Goal: Task Accomplishment & Management: Complete application form

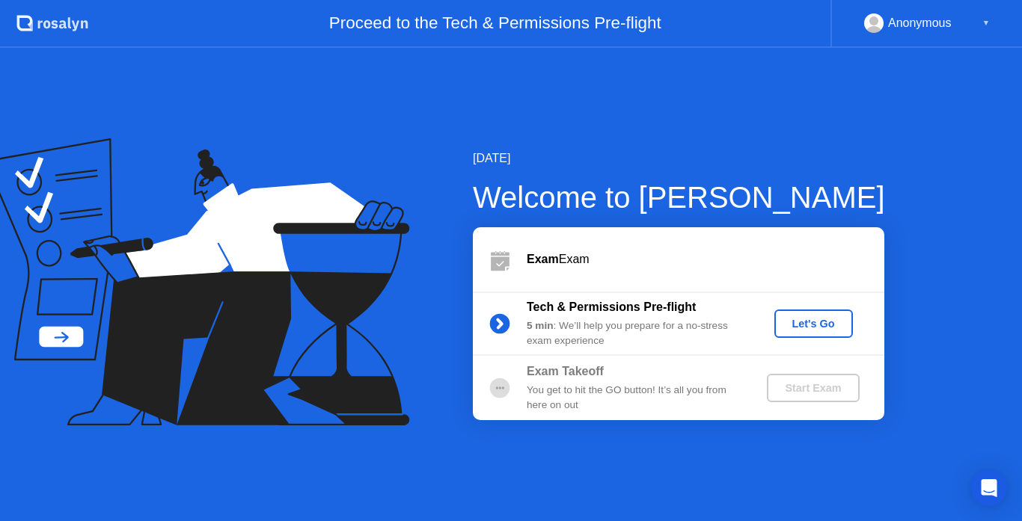
click at [804, 324] on div "Let's Go" at bounding box center [813, 324] width 67 height 12
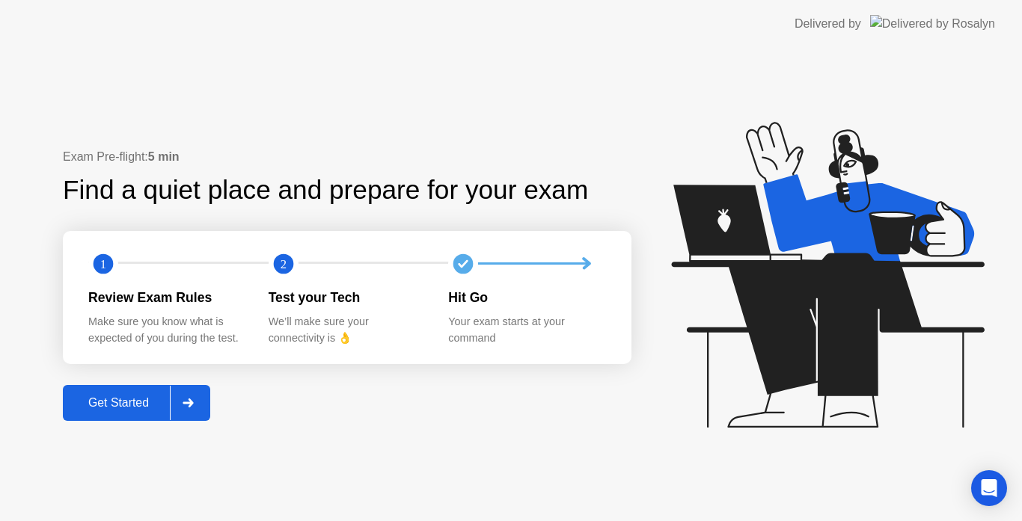
click at [105, 405] on div "Get Started" at bounding box center [118, 402] width 102 height 13
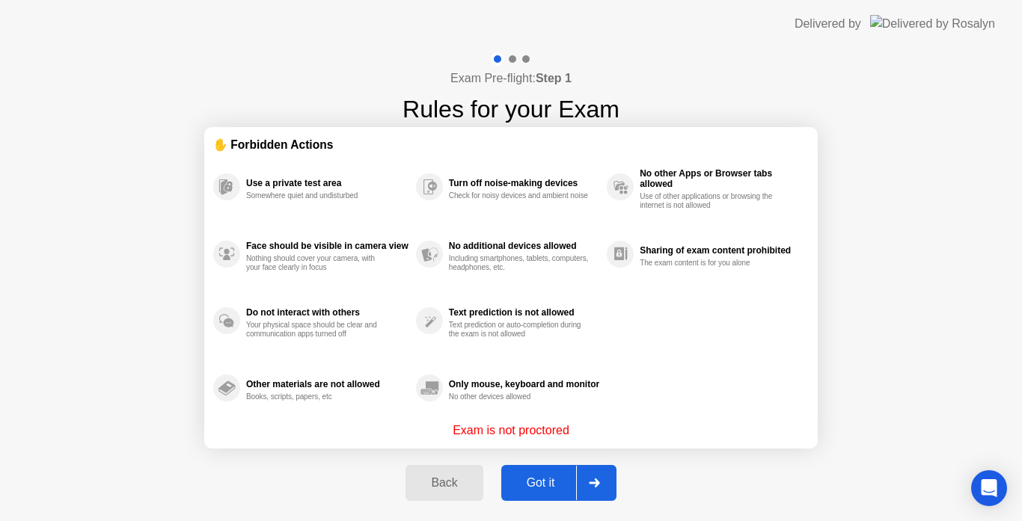
click at [547, 479] on div "Got it" at bounding box center [541, 482] width 70 height 13
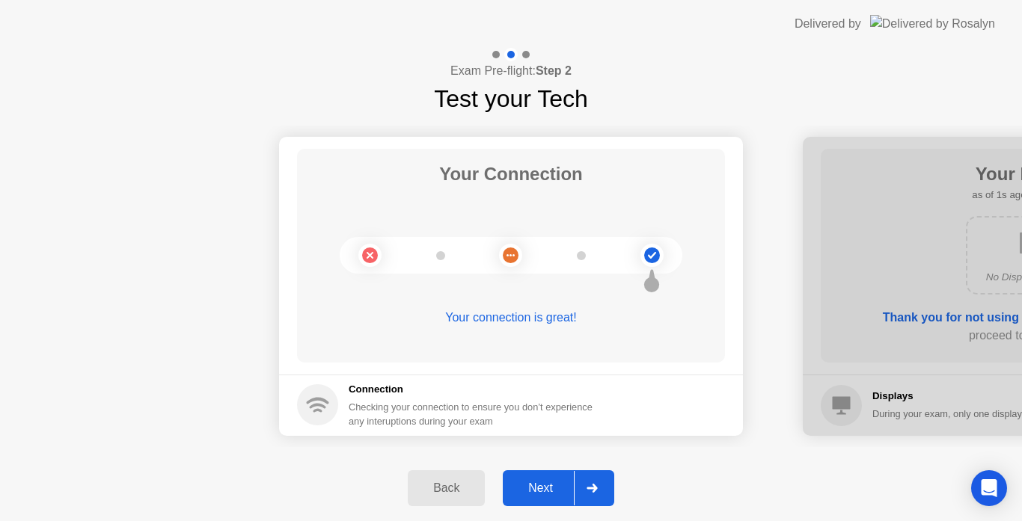
click at [452, 488] on div "Back" at bounding box center [446, 488] width 68 height 13
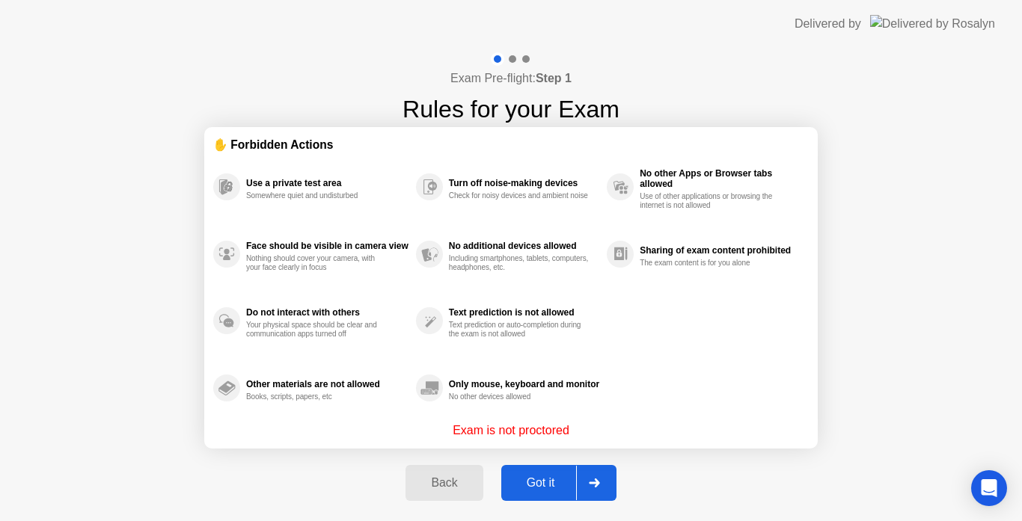
click at [511, 426] on p "Exam is not proctored" at bounding box center [510, 431] width 117 height 18
click at [591, 482] on icon at bounding box center [594, 483] width 11 height 9
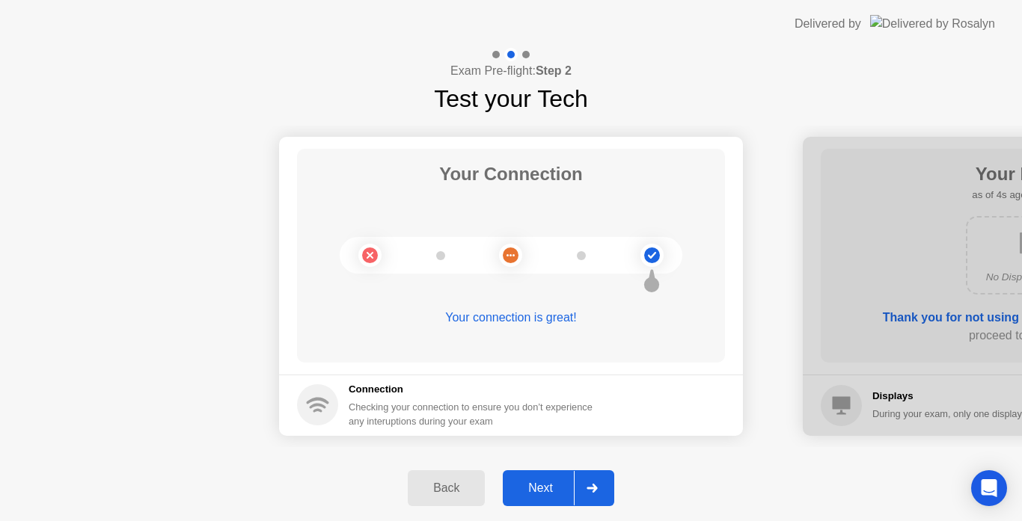
click at [482, 316] on div "Your connection is great!" at bounding box center [511, 318] width 428 height 18
click at [589, 491] on icon at bounding box center [591, 488] width 11 height 9
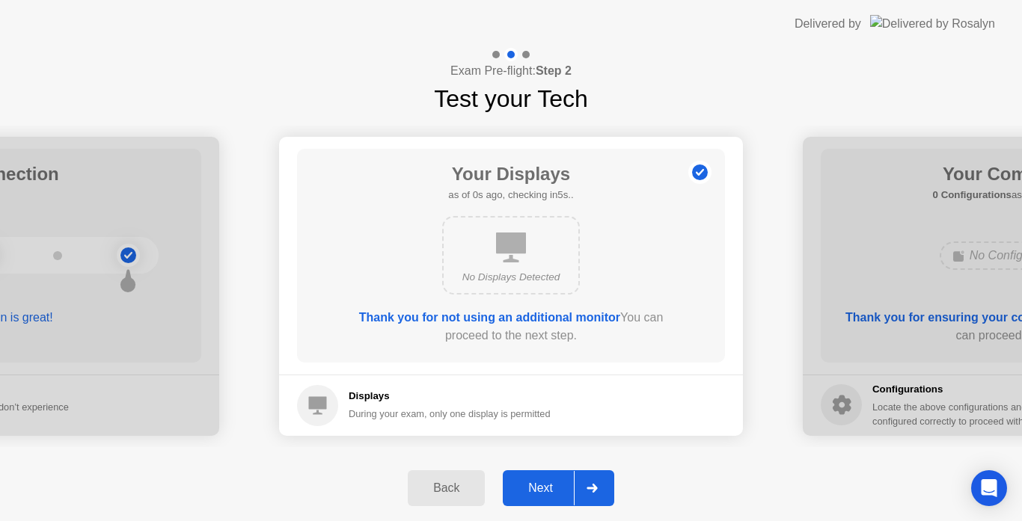
click at [510, 274] on div "No Displays Detected" at bounding box center [510, 277] width 111 height 15
click at [585, 491] on div at bounding box center [592, 488] width 36 height 34
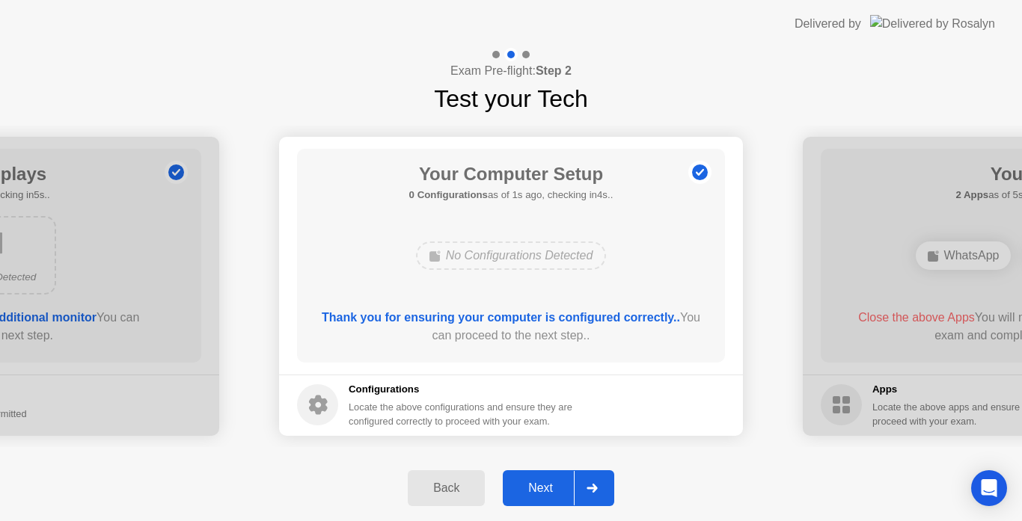
click at [516, 263] on div "No Configurations Detected" at bounding box center [511, 256] width 191 height 28
click at [597, 490] on icon at bounding box center [591, 488] width 10 height 9
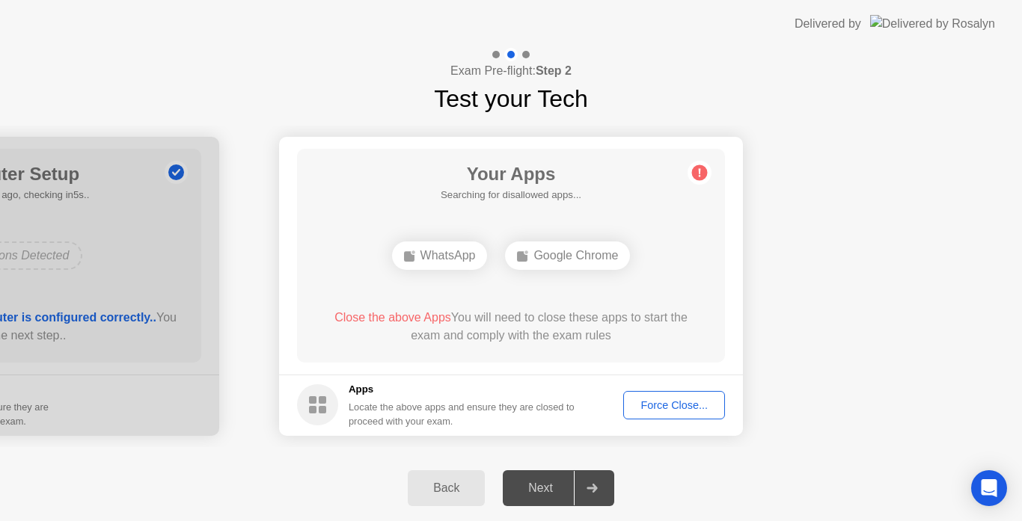
click at [544, 492] on div "Next" at bounding box center [540, 488] width 67 height 13
click at [590, 483] on div at bounding box center [592, 488] width 36 height 34
click at [648, 414] on button "Force Close..." at bounding box center [674, 405] width 102 height 28
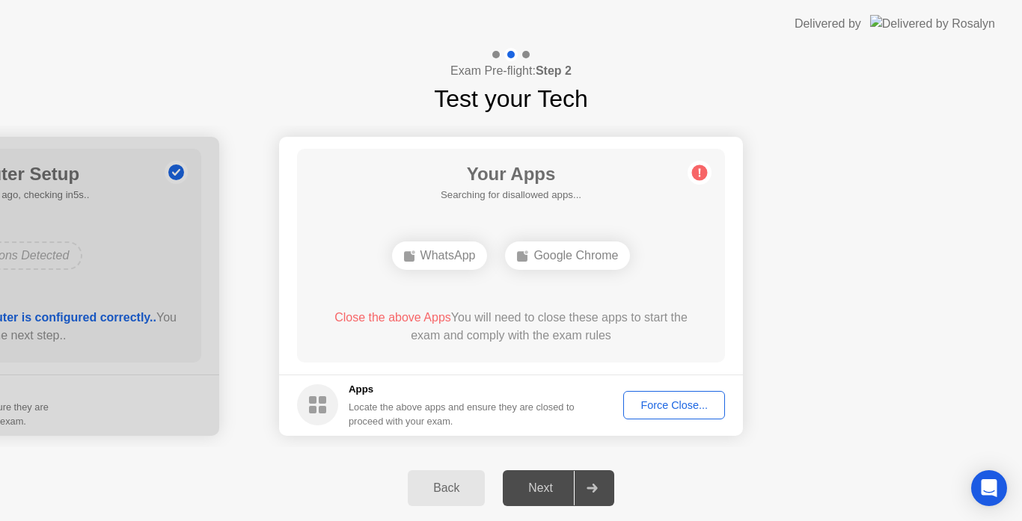
click at [559, 490] on div "Next" at bounding box center [540, 488] width 67 height 13
click at [589, 484] on icon at bounding box center [591, 488] width 11 height 9
click at [598, 492] on icon at bounding box center [591, 488] width 11 height 9
click at [556, 495] on div "Next" at bounding box center [540, 488] width 67 height 13
click at [690, 402] on div "Force Close..." at bounding box center [673, 405] width 91 height 12
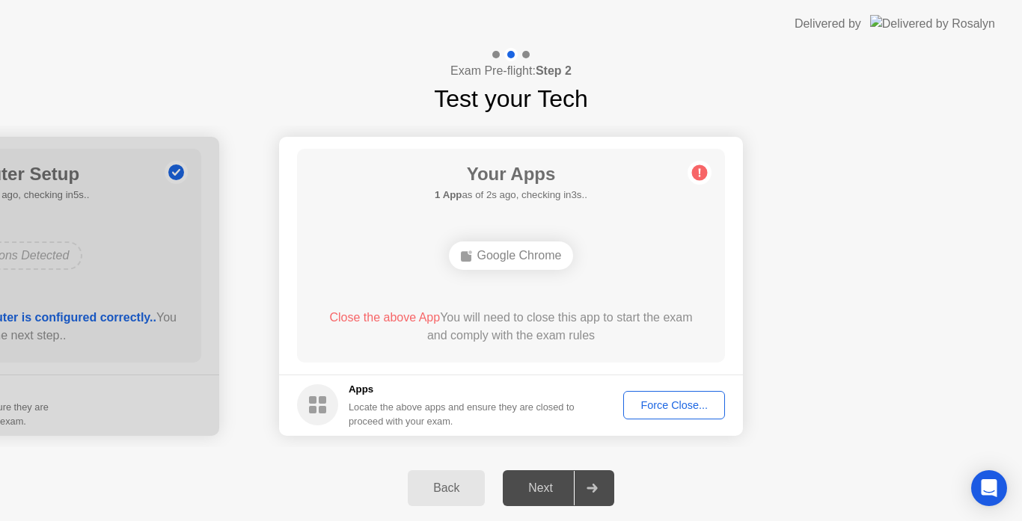
click at [550, 486] on div "Next" at bounding box center [540, 488] width 67 height 13
click at [623, 500] on div "Back Next" at bounding box center [511, 488] width 1022 height 66
click at [598, 495] on div at bounding box center [592, 488] width 36 height 34
click at [543, 491] on div "Next" at bounding box center [540, 488] width 67 height 13
click at [679, 399] on div "Force Close..." at bounding box center [673, 405] width 91 height 12
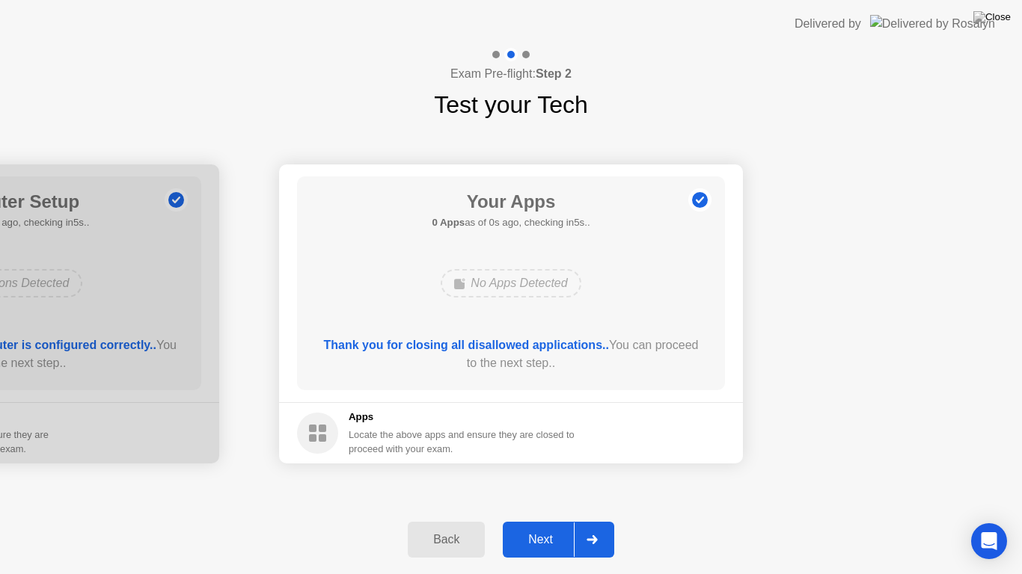
drag, startPoint x: 461, startPoint y: 346, endPoint x: 461, endPoint y: 363, distance: 17.2
click at [497, 348] on b "Thank you for closing all disallowed applications.." at bounding box center [466, 345] width 285 height 13
click at [531, 520] on button "Next" at bounding box center [558, 540] width 111 height 36
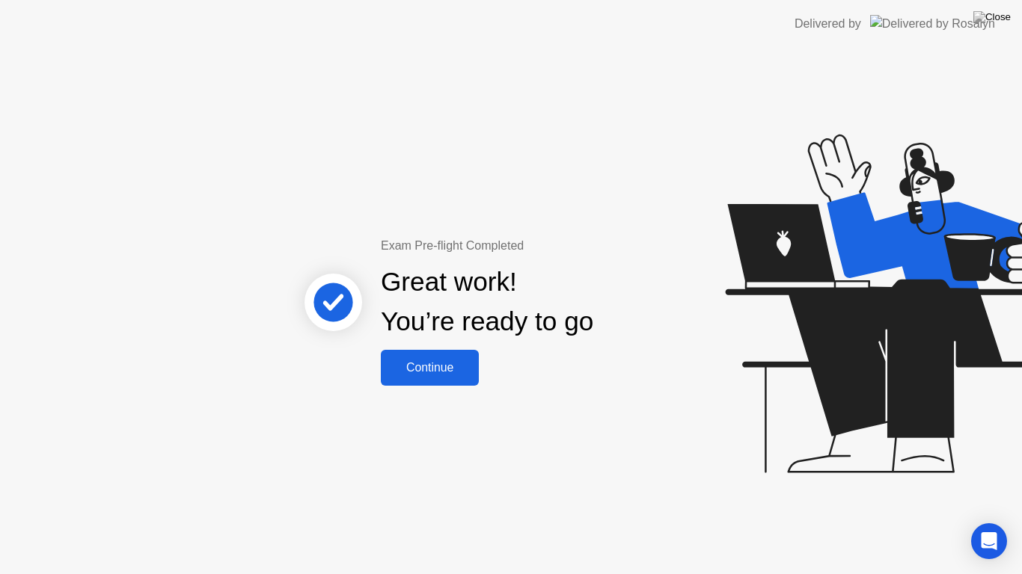
click at [434, 369] on div "Continue" at bounding box center [429, 367] width 89 height 13
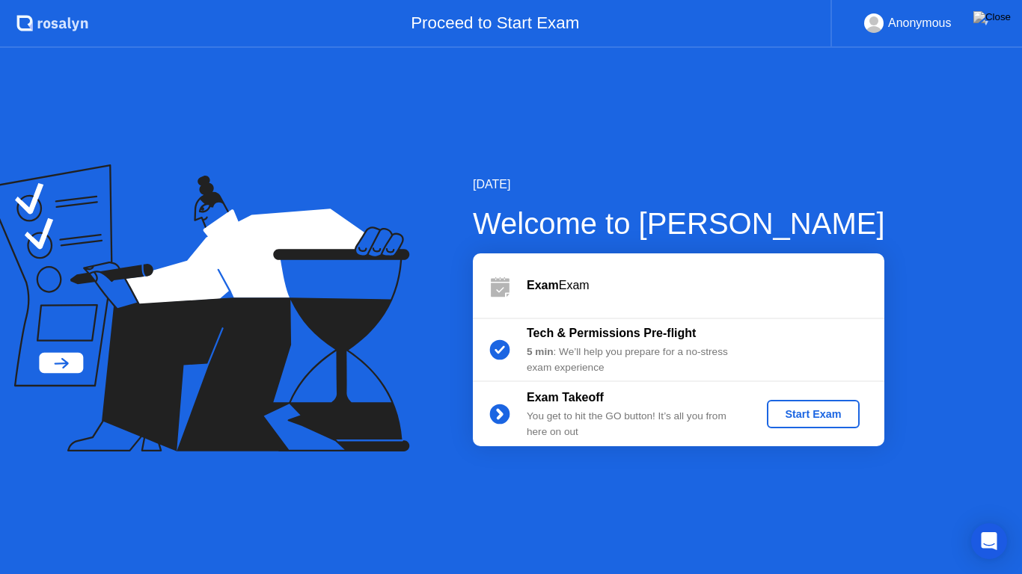
click at [794, 417] on div "Start Exam" at bounding box center [812, 414] width 80 height 12
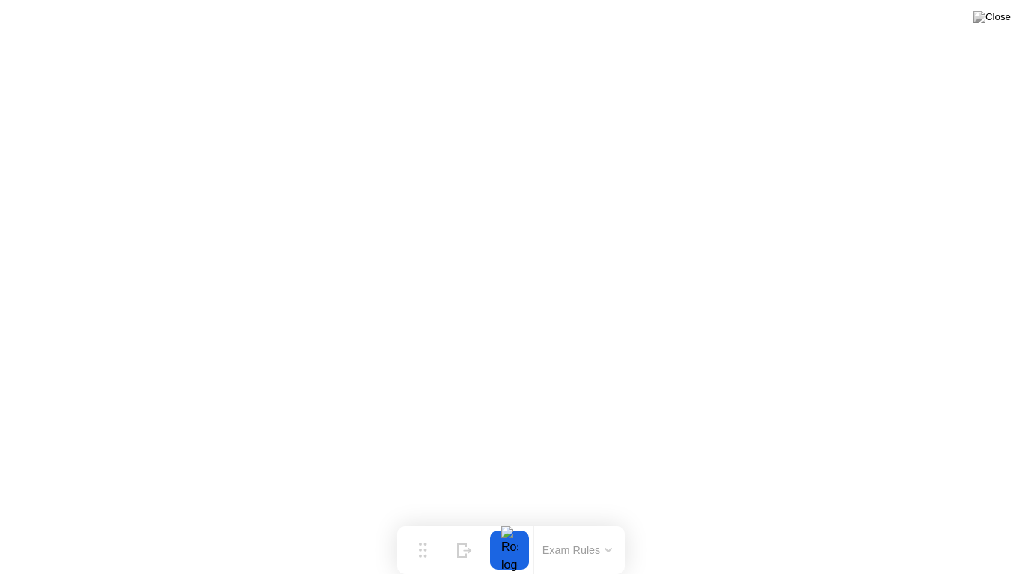
click at [991, 25] on button at bounding box center [991, 16] width 45 height 19
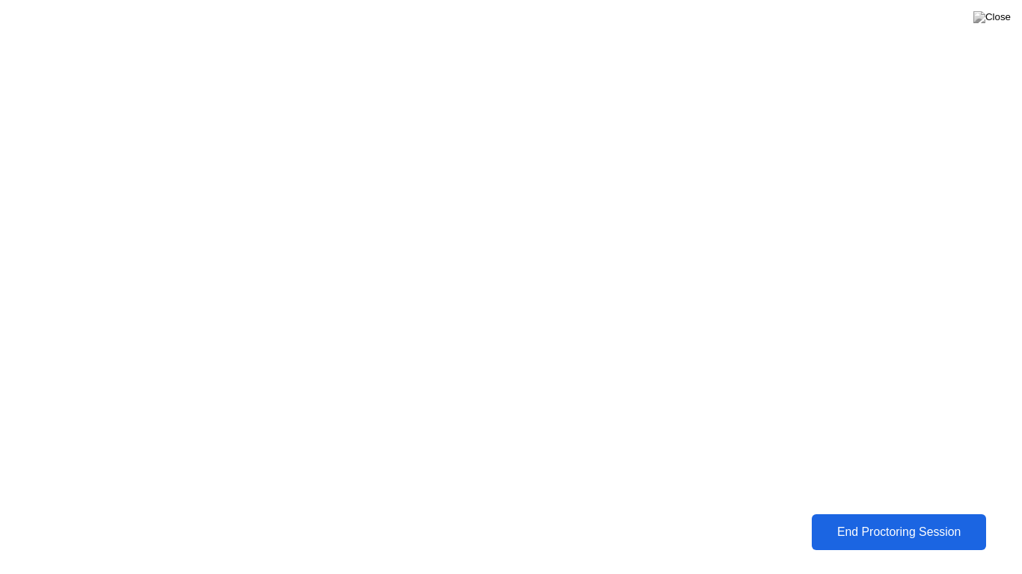
click at [907, 520] on div "End Proctoring Session" at bounding box center [898, 532] width 165 height 13
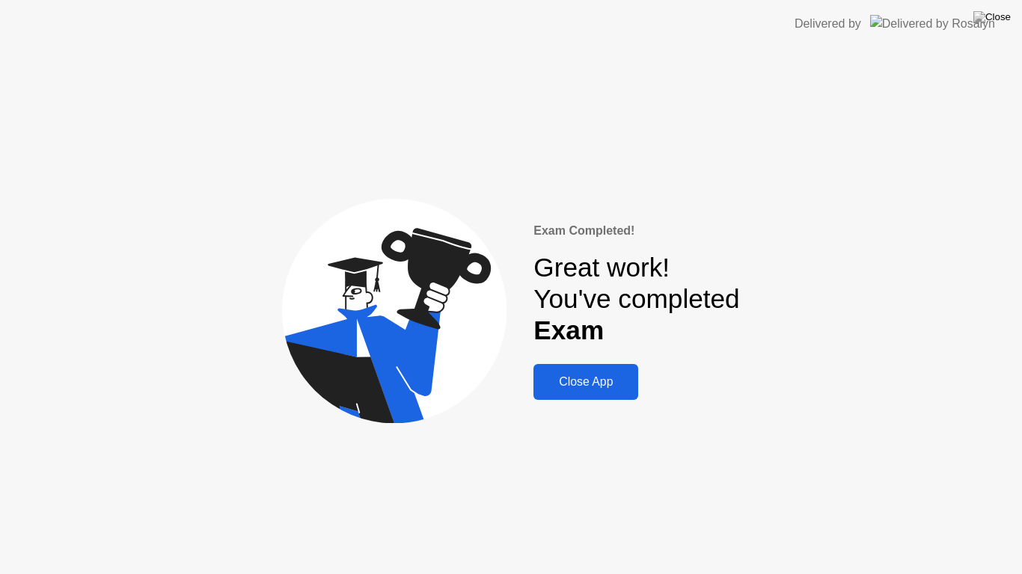
click at [573, 375] on div "Close App" at bounding box center [586, 381] width 96 height 13
